Goal: Task Accomplishment & Management: Manage account settings

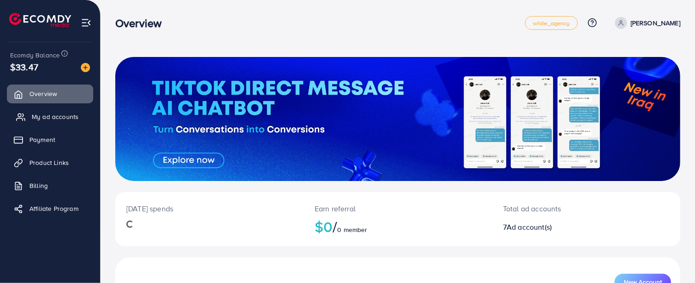
click at [52, 114] on span "My ad accounts" at bounding box center [55, 116] width 47 height 9
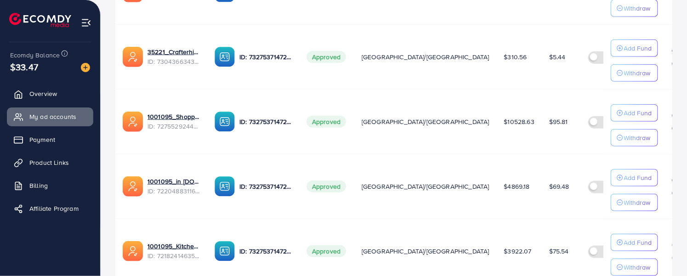
scroll to position [462, 0]
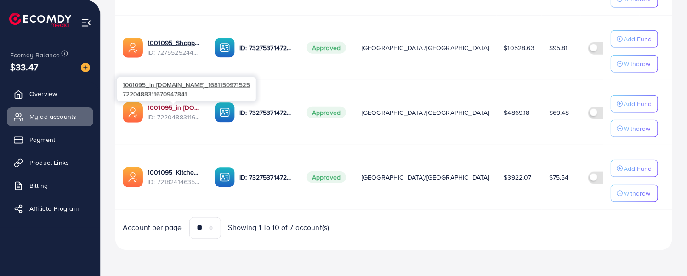
click at [176, 105] on link "1001095_in [DOMAIN_NAME]_1681150971525" at bounding box center [174, 107] width 52 height 9
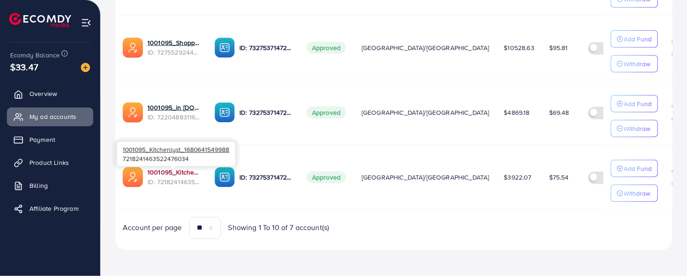
click at [185, 169] on link "1001095_Kitchenlyst_1680641549988" at bounding box center [174, 172] width 52 height 9
